Goal: Information Seeking & Learning: Learn about a topic

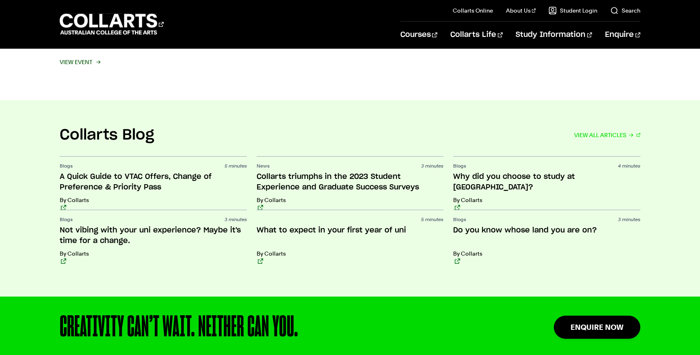
scroll to position [1706, 0]
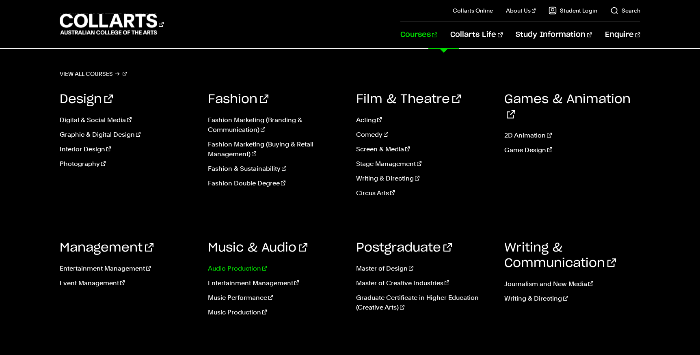
click at [243, 270] on link "Audio Production" at bounding box center [276, 269] width 136 height 10
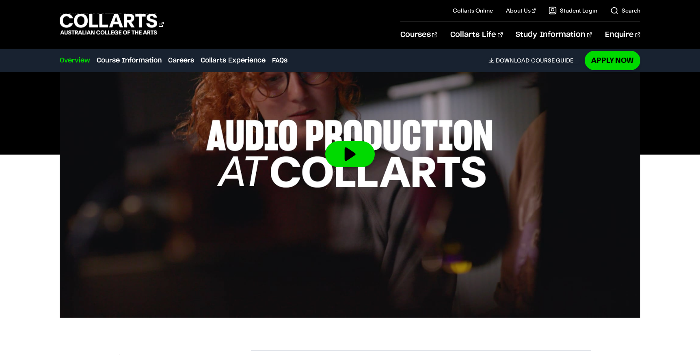
scroll to position [122, 0]
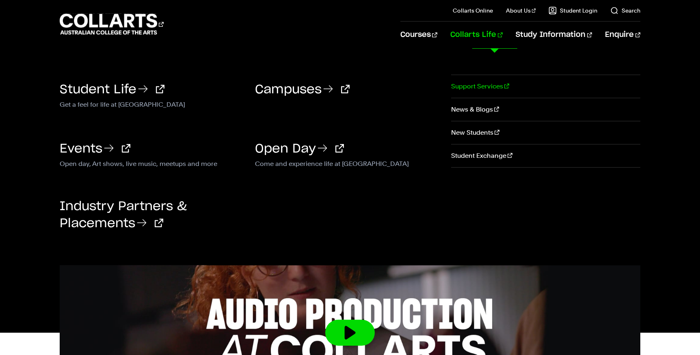
click at [481, 85] on link "Support Services" at bounding box center [545, 86] width 189 height 23
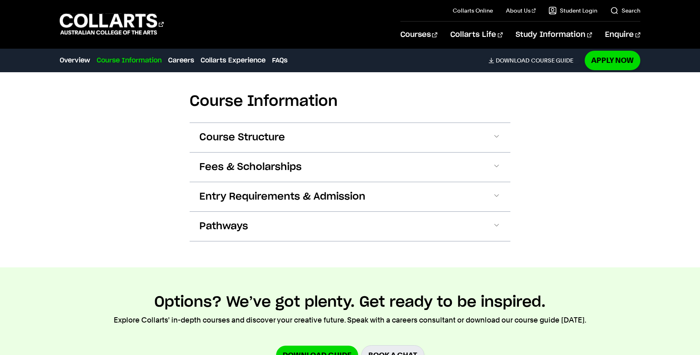
scroll to position [812, 0]
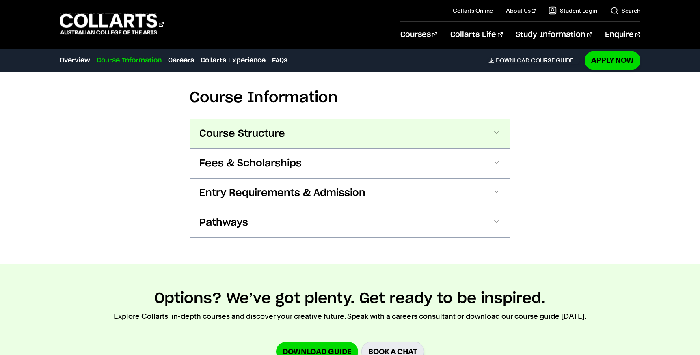
click at [469, 149] on button "Course Structure" at bounding box center [350, 133] width 321 height 29
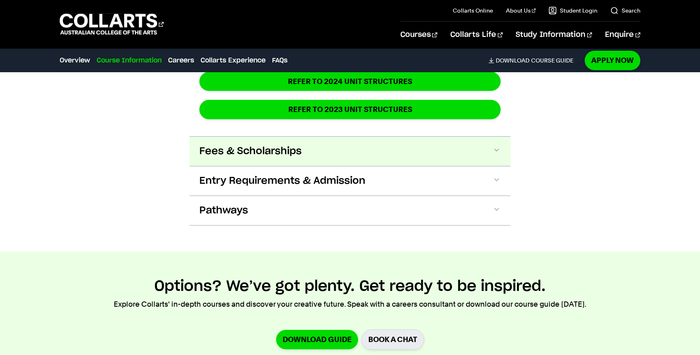
click at [459, 166] on button "Fees & Scholarships" at bounding box center [350, 151] width 321 height 29
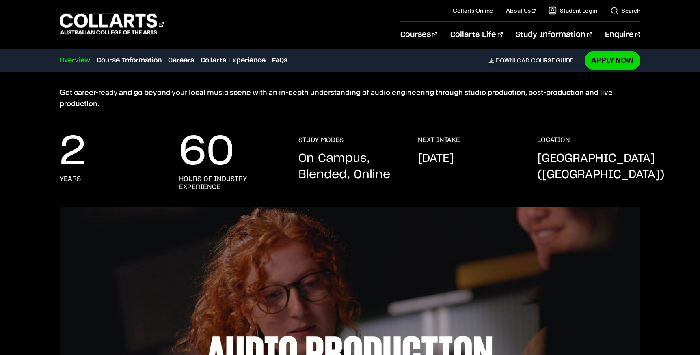
scroll to position [0, 0]
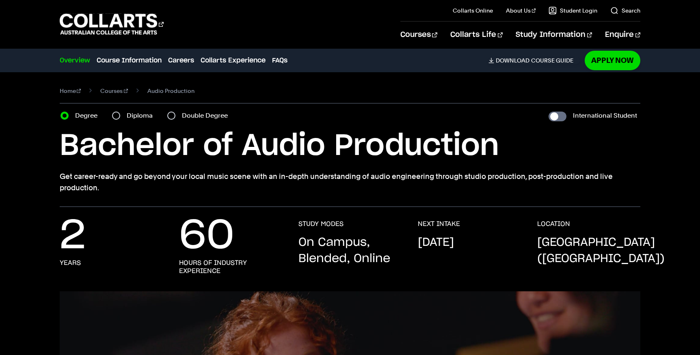
click at [125, 117] on div "Diploma" at bounding box center [134, 115] width 45 height 11
click at [120, 113] on div "Diploma" at bounding box center [134, 115] width 45 height 11
click at [139, 123] on section "Home Courses Audio Production Course variant Degree Diploma Double Degree Inter…" at bounding box center [350, 139] width 581 height 135
click at [138, 118] on label "Diploma" at bounding box center [142, 115] width 31 height 11
click at [120, 118] on input "Diploma" at bounding box center [116, 116] width 8 height 8
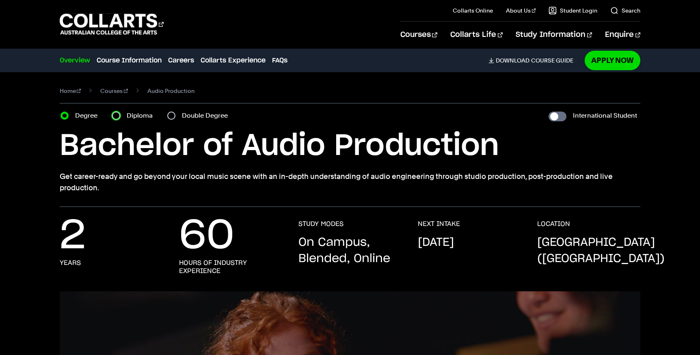
radio input "true"
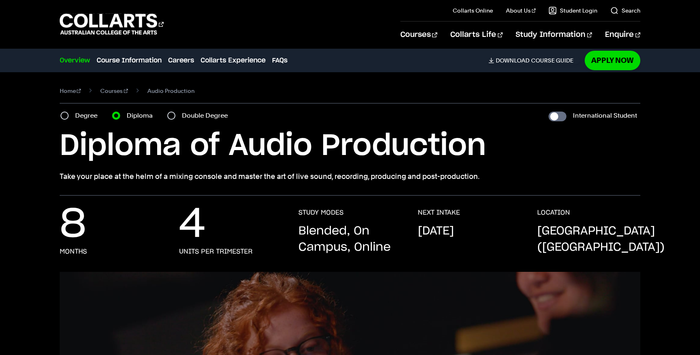
click at [194, 115] on label "Double Degree" at bounding box center [207, 115] width 51 height 11
click at [175, 115] on input "Double Degree" at bounding box center [171, 116] width 8 height 8
radio input "true"
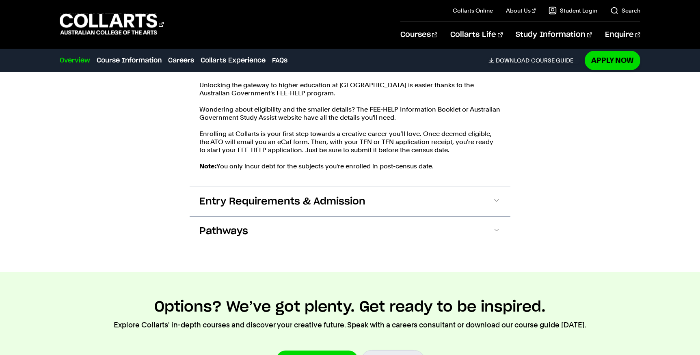
scroll to position [1218, 0]
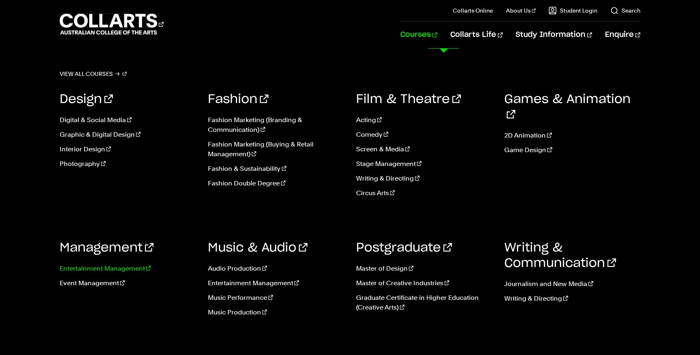
click at [113, 267] on link "Entertainment Management" at bounding box center [128, 269] width 136 height 10
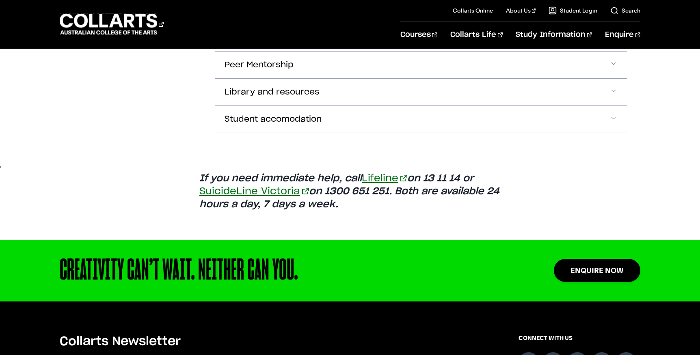
scroll to position [569, 0]
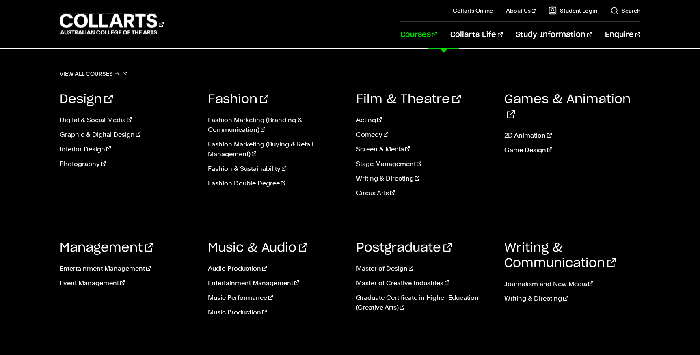
click at [435, 40] on link "Courses" at bounding box center [418, 35] width 37 height 27
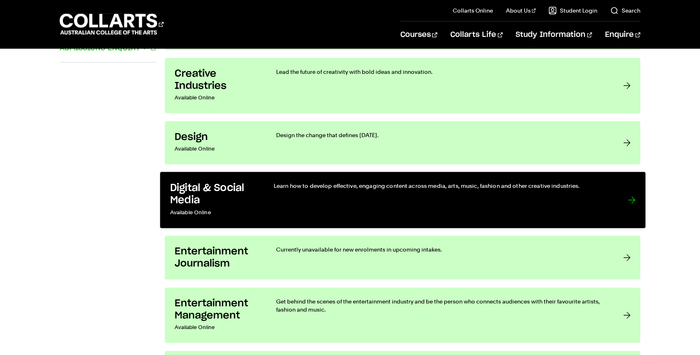
scroll to position [650, 0]
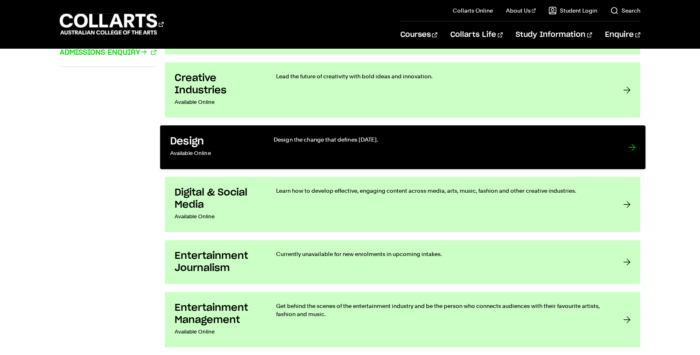
click at [249, 147] on h3 "Design" at bounding box center [213, 142] width 87 height 13
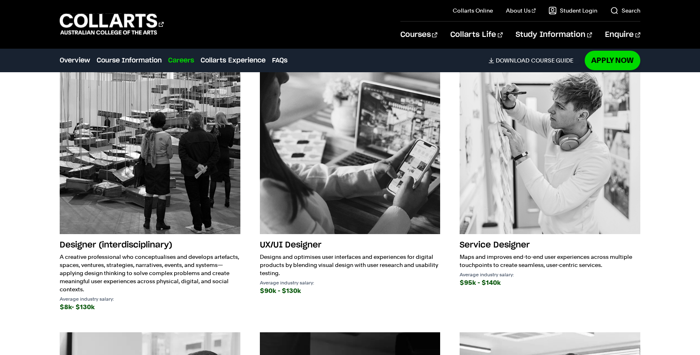
scroll to position [1178, 0]
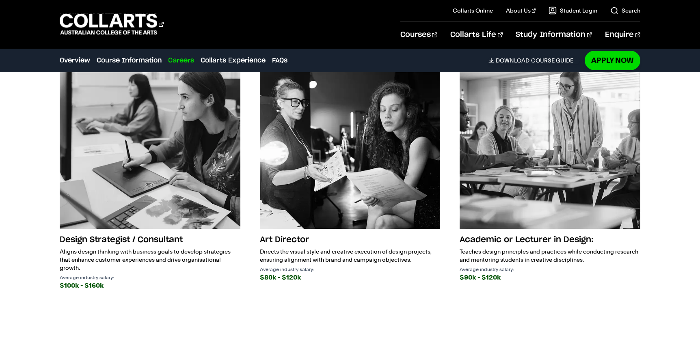
click at [293, 251] on p "Directs the visual style and creative execution of design projects, ensuring al…" at bounding box center [350, 256] width 181 height 16
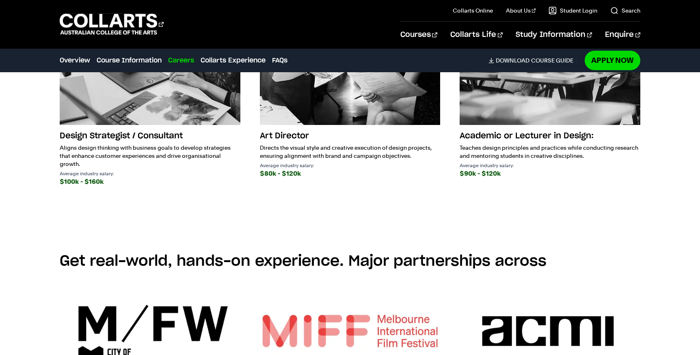
scroll to position [1503, 0]
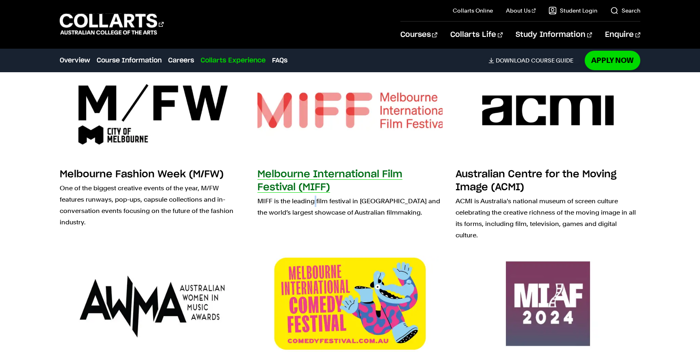
click at [315, 199] on p "MIFF is the leading film festival in Australia and the world’s largest showcase…" at bounding box center [349, 207] width 185 height 23
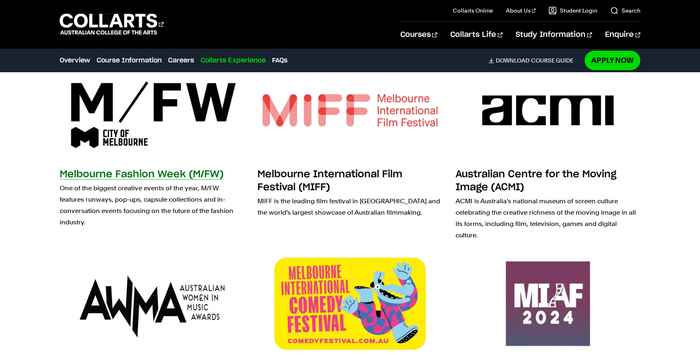
click at [173, 177] on h3 "Melbourne Fashion Week (M/FW)" at bounding box center [142, 175] width 164 height 10
click at [189, 117] on img at bounding box center [151, 111] width 203 height 106
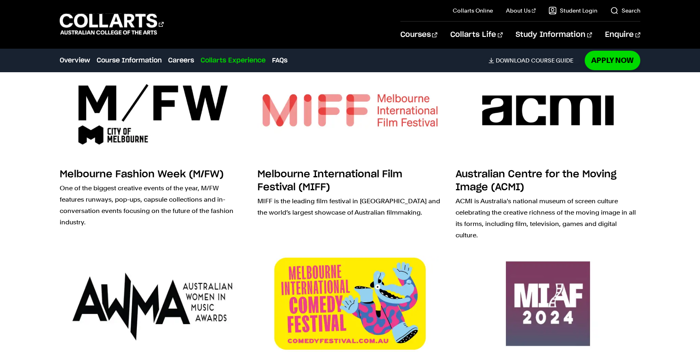
drag, startPoint x: 188, startPoint y: 288, endPoint x: 198, endPoint y: 281, distance: 12.5
click at [188, 288] on img at bounding box center [151, 304] width 203 height 106
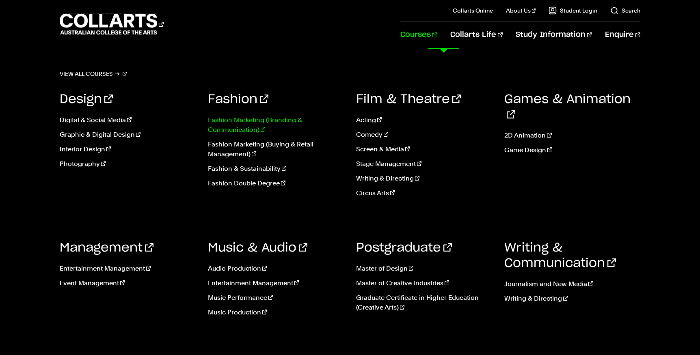
click at [225, 122] on link "Fashion Marketing (Branding & Communication)" at bounding box center [276, 124] width 136 height 19
click at [100, 119] on link "Digital & Social Media" at bounding box center [128, 120] width 136 height 10
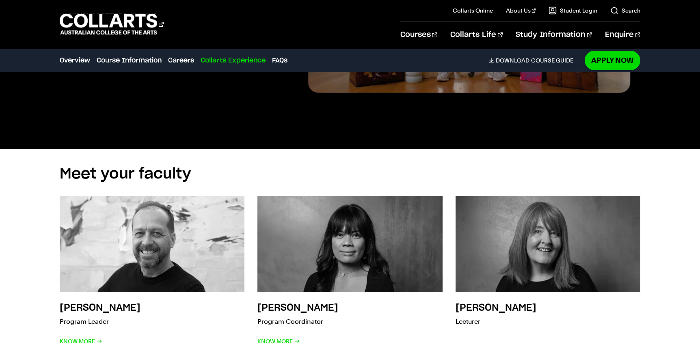
scroll to position [1990, 0]
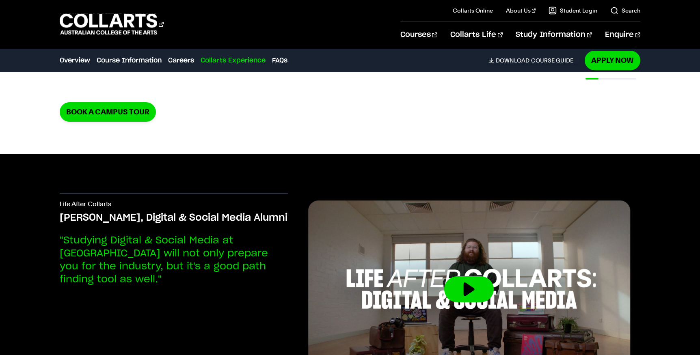
drag, startPoint x: 314, startPoint y: 95, endPoint x: 526, endPoint y: 115, distance: 212.9
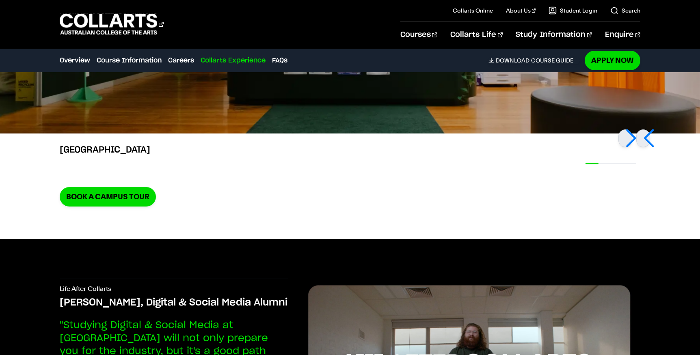
scroll to position [1909, 0]
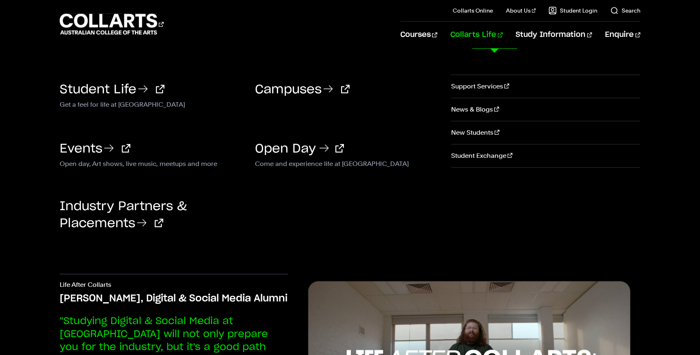
click at [290, 140] on h3 "Open Day" at bounding box center [346, 148] width 183 height 17
click at [291, 143] on link "Open Day" at bounding box center [299, 149] width 89 height 12
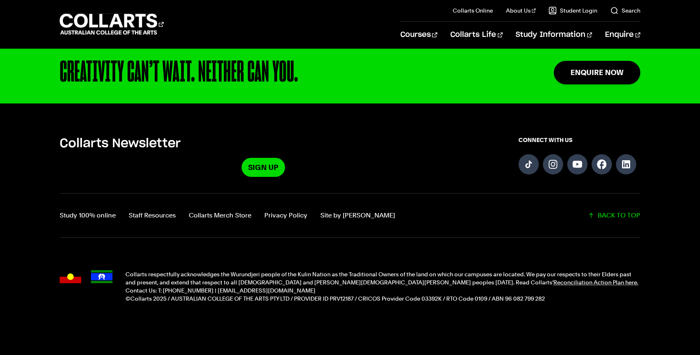
scroll to position [1076, 0]
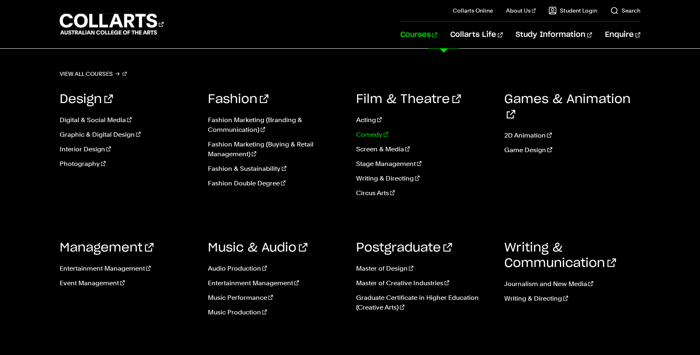
click at [383, 133] on link "Comedy" at bounding box center [424, 135] width 136 height 10
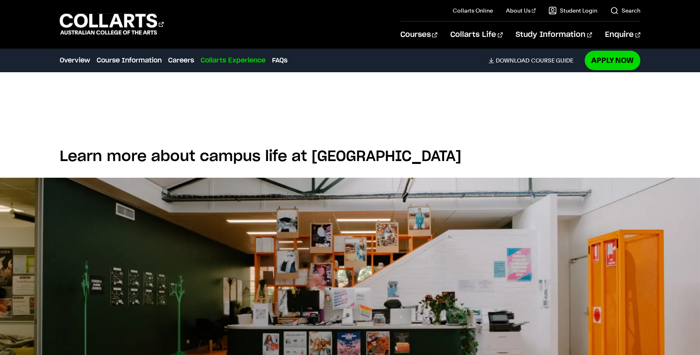
scroll to position [1827, 0]
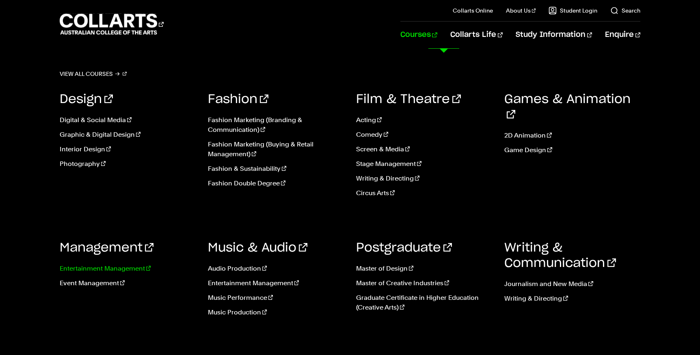
click at [92, 268] on link "Entertainment Management" at bounding box center [128, 269] width 136 height 10
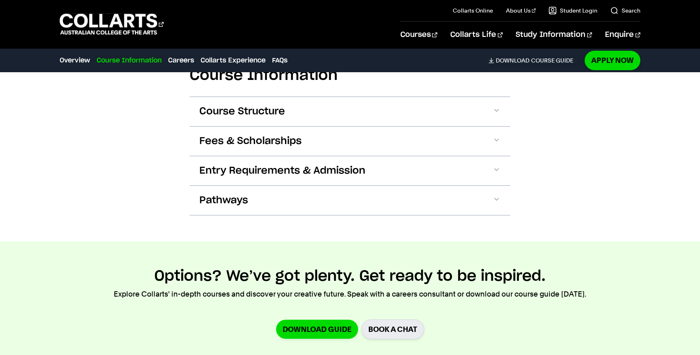
scroll to position [1137, 0]
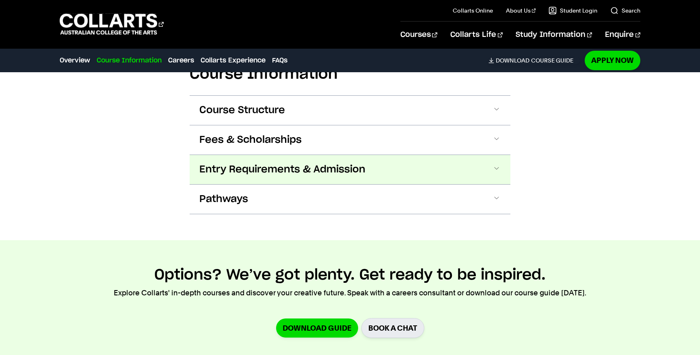
click at [412, 155] on button "Entry Requirements & Admission" at bounding box center [350, 169] width 321 height 29
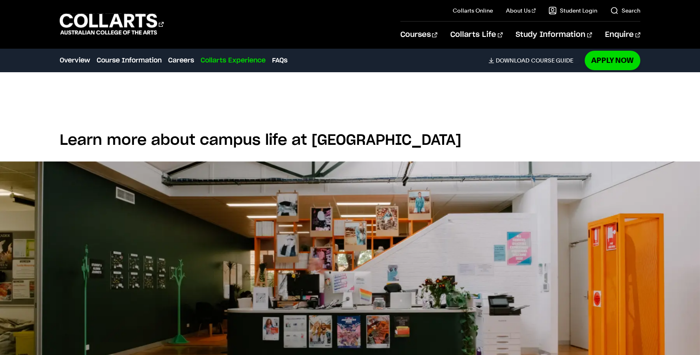
scroll to position [2374, 0]
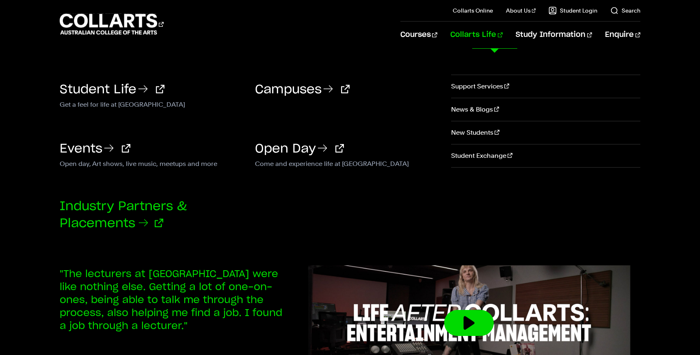
click at [110, 224] on link "Industry Partners & Placements" at bounding box center [123, 215] width 127 height 29
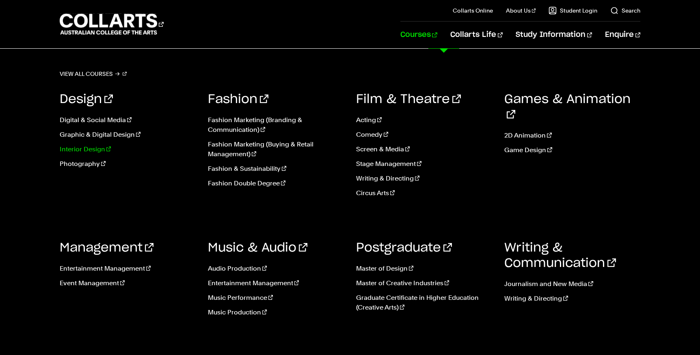
click at [94, 149] on link "Interior Design" at bounding box center [128, 150] width 136 height 10
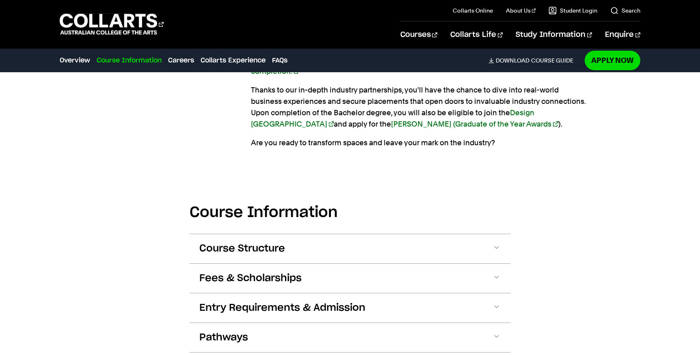
scroll to position [934, 0]
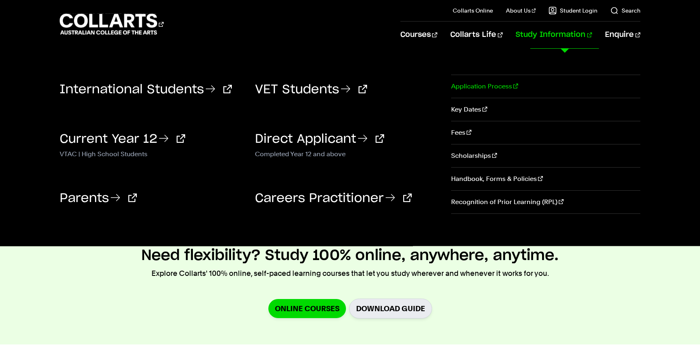
click at [467, 86] on link "Application Process" at bounding box center [545, 86] width 189 height 23
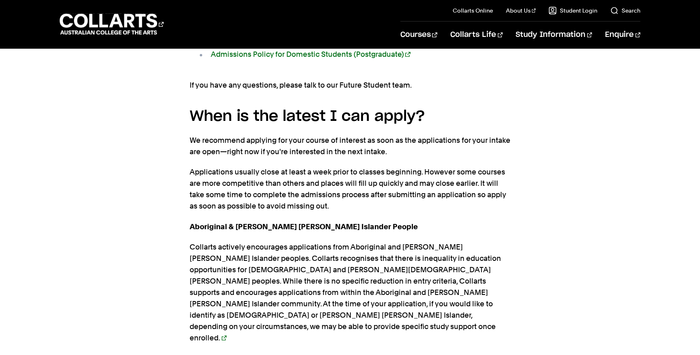
scroll to position [1584, 0]
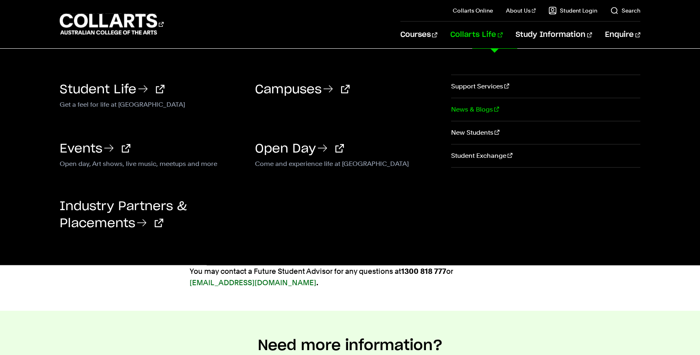
click at [469, 112] on link "News & Blogs" at bounding box center [545, 109] width 189 height 23
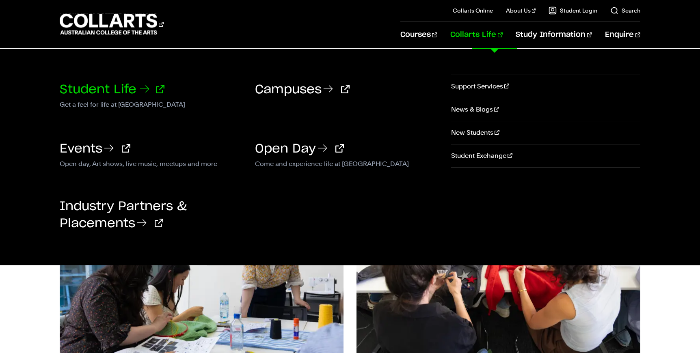
click at [144, 91] on icon at bounding box center [144, 88] width 13 height 13
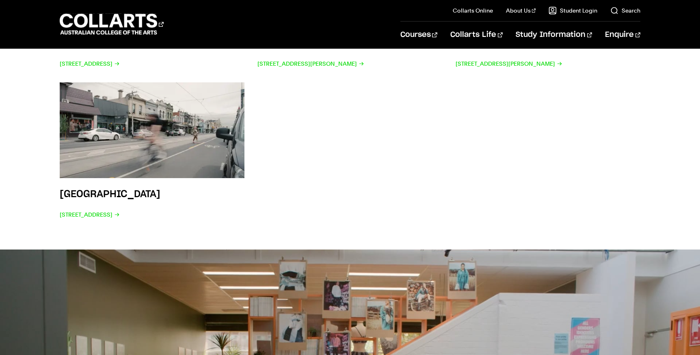
scroll to position [1259, 0]
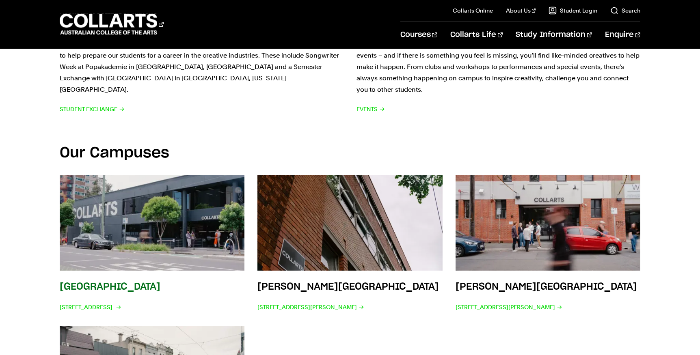
click at [104, 172] on img at bounding box center [151, 223] width 203 height 106
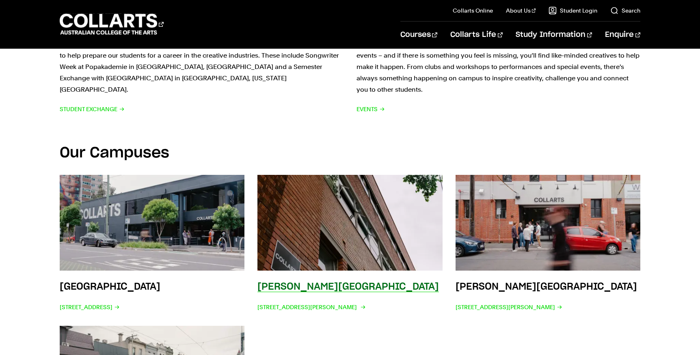
scroll to position [1253, 0]
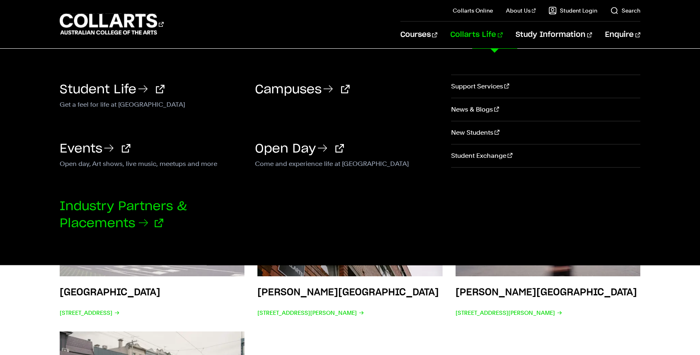
click at [119, 218] on link "Industry Partners & Placements" at bounding box center [123, 215] width 127 height 29
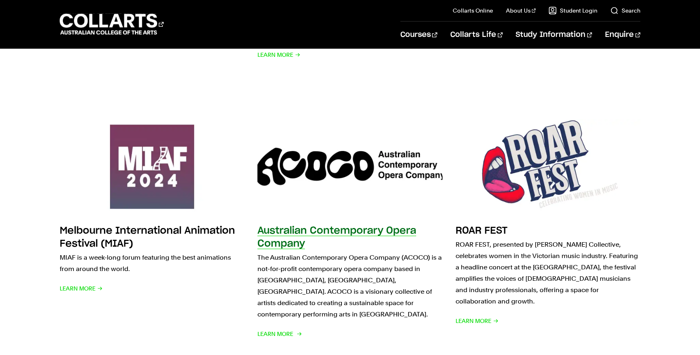
scroll to position [650, 0]
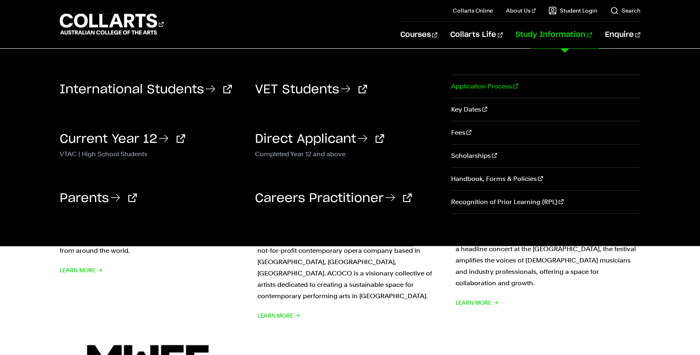
click at [498, 82] on link "Application Process" at bounding box center [545, 86] width 189 height 23
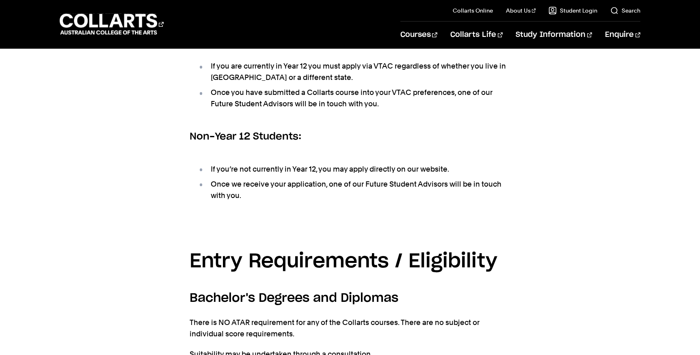
scroll to position [41, 0]
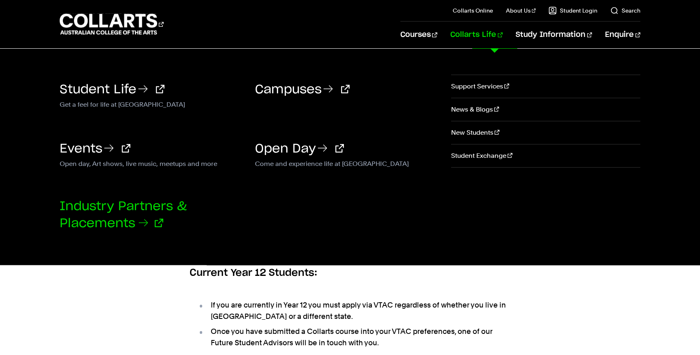
click at [133, 209] on link "Industry Partners & Placements" at bounding box center [123, 215] width 127 height 29
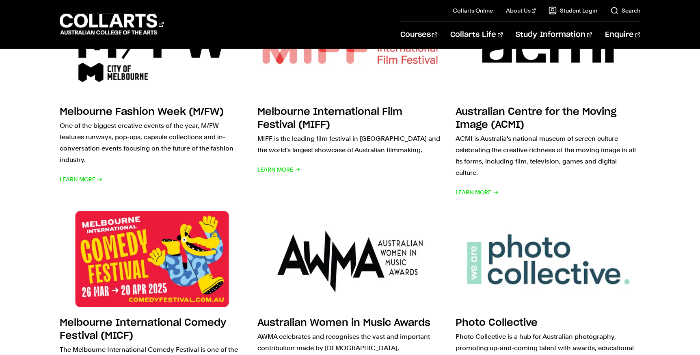
scroll to position [609, 0]
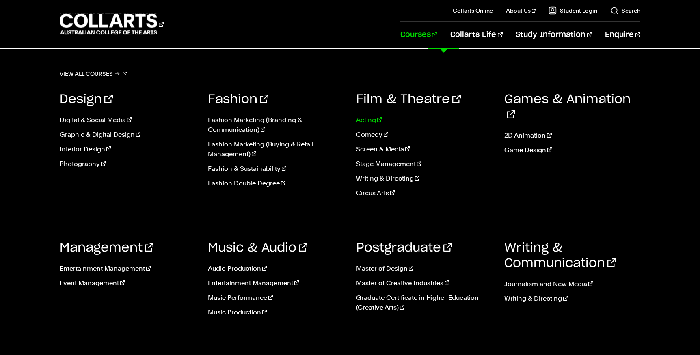
click at [362, 119] on link "Acting" at bounding box center [424, 120] width 136 height 10
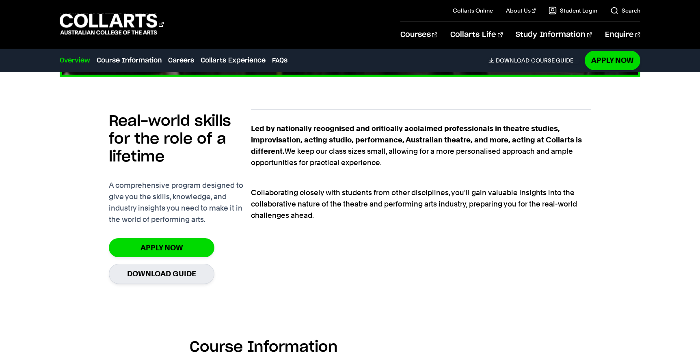
scroll to position [528, 0]
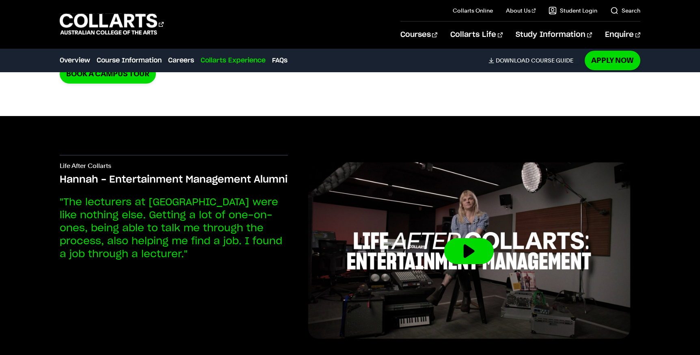
scroll to position [2274, 0]
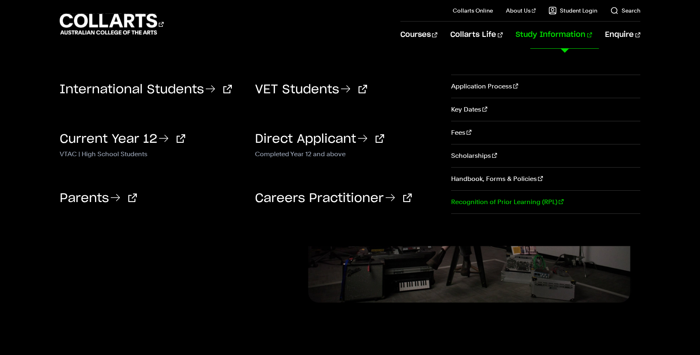
click at [497, 203] on link "Recognition of Prior Learning (RPL)" at bounding box center [545, 202] width 189 height 23
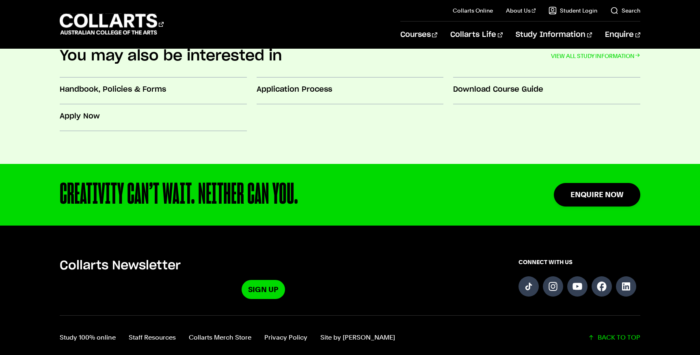
scroll to position [365, 0]
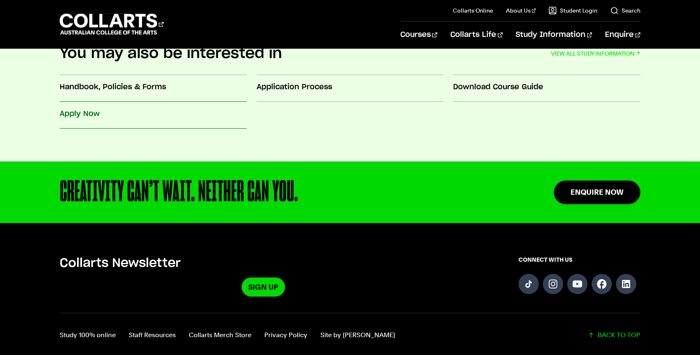
click at [195, 111] on h3 "Apply Now" at bounding box center [153, 114] width 187 height 11
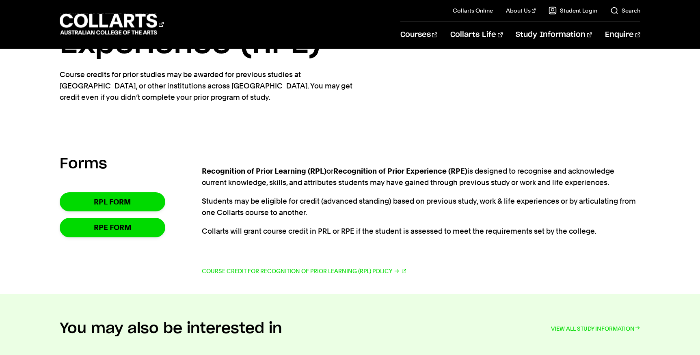
scroll to position [0, 0]
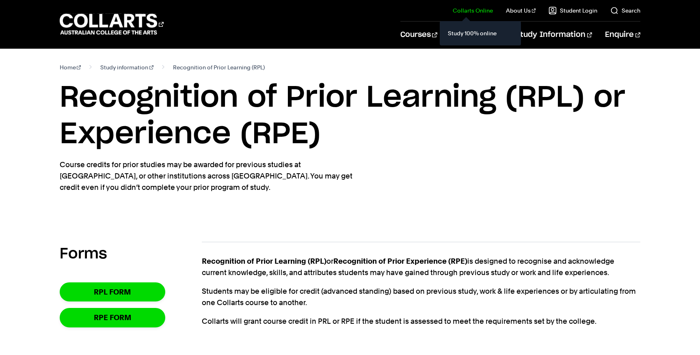
click at [471, 9] on link "Collarts Online" at bounding box center [473, 10] width 40 height 8
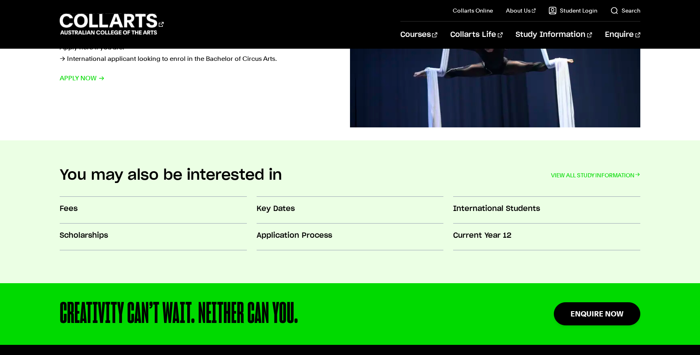
scroll to position [934, 0]
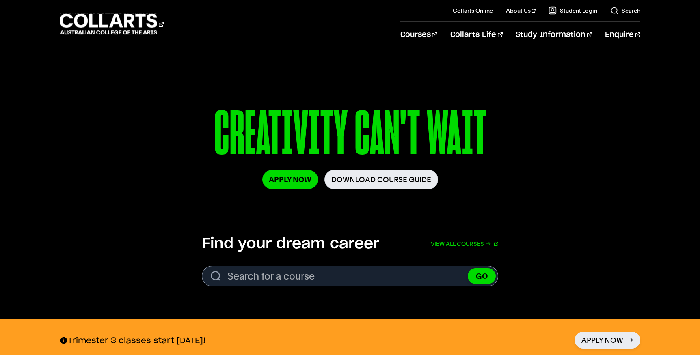
scroll to position [244, 0]
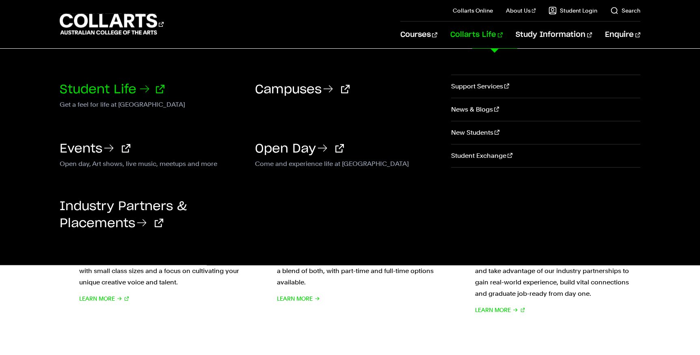
click at [141, 90] on icon at bounding box center [144, 88] width 13 height 13
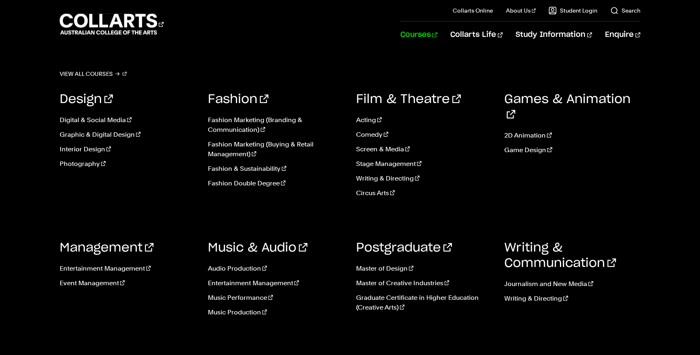
scroll to position [2094, 0]
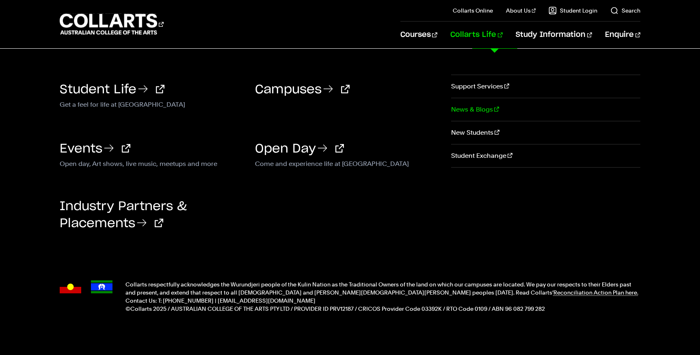
click at [477, 112] on link "News & Blogs" at bounding box center [545, 109] width 189 height 23
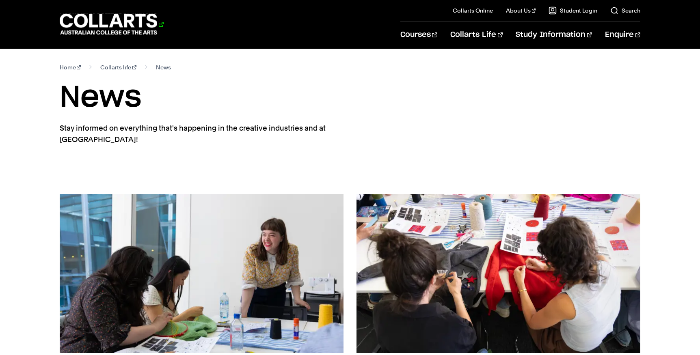
click at [145, 25] on 1 "Go to homepage" at bounding box center [109, 24] width 98 height 21
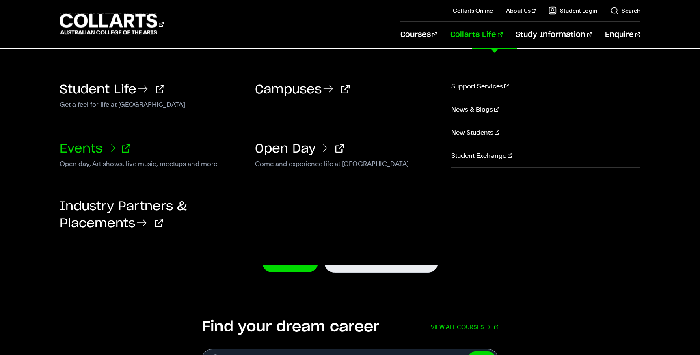
click at [68, 147] on link "Events" at bounding box center [95, 149] width 71 height 12
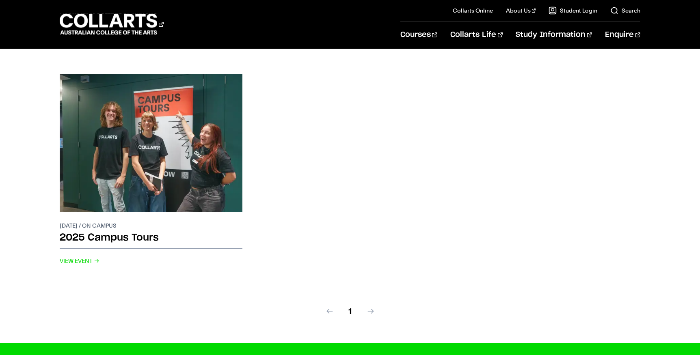
scroll to position [609, 0]
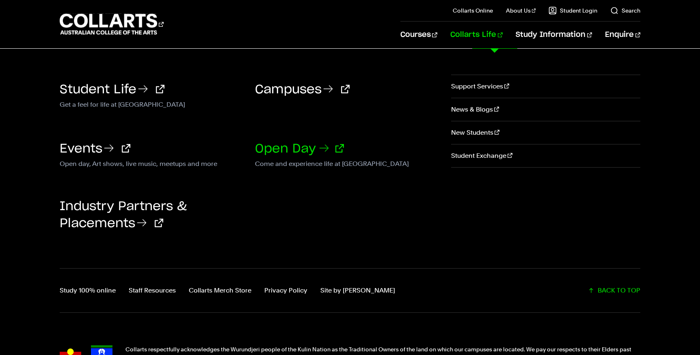
click at [290, 143] on link "Open Day" at bounding box center [299, 149] width 89 height 12
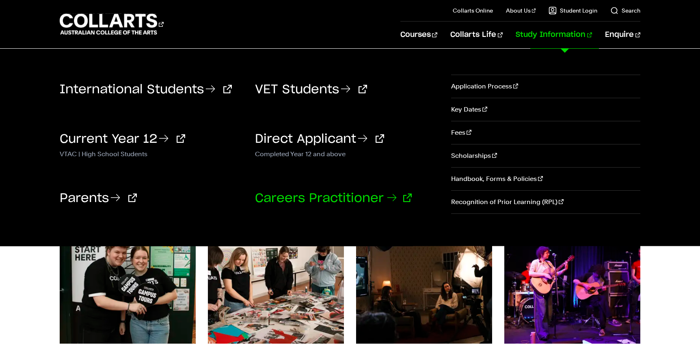
click at [280, 195] on link "Careers Practitioner" at bounding box center [333, 198] width 157 height 12
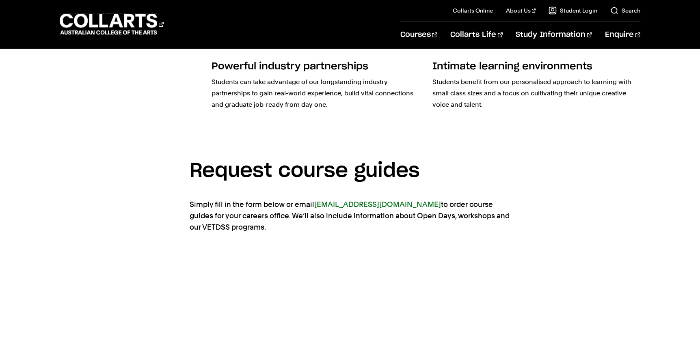
scroll to position [284, 0]
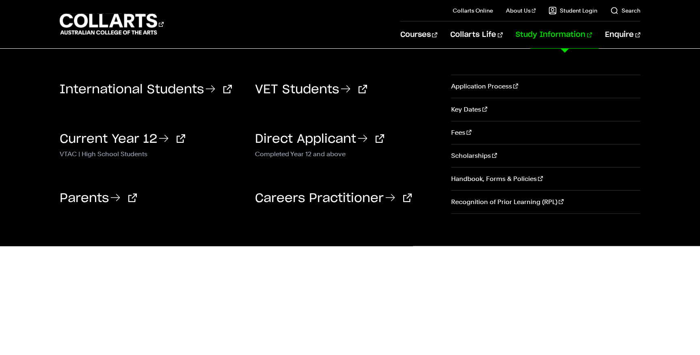
click at [589, 29] on link "Study Information" at bounding box center [554, 35] width 76 height 27
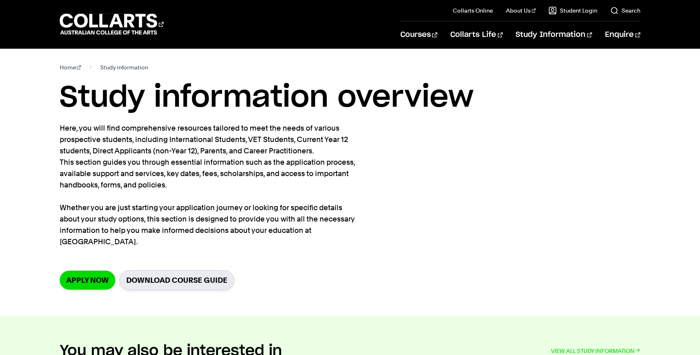
click at [144, 9] on div "Courses Collarts Online Study 100% online About Us History & Values Strategic P…" at bounding box center [350, 24] width 700 height 48
click at [144, 12] on div "Courses Collarts Online Study 100% online About Us History & Values Strategic P…" at bounding box center [350, 24] width 700 height 48
click at [144, 23] on 1 "Go to homepage" at bounding box center [109, 24] width 98 height 21
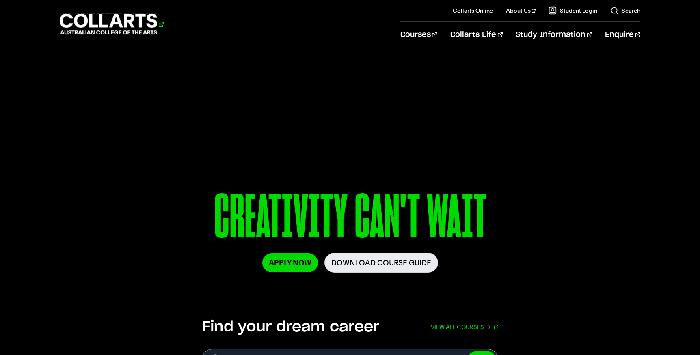
click at [111, 26] on 1 "Go to homepage" at bounding box center [109, 24] width 98 height 21
